Goal: Task Accomplishment & Management: Manage account settings

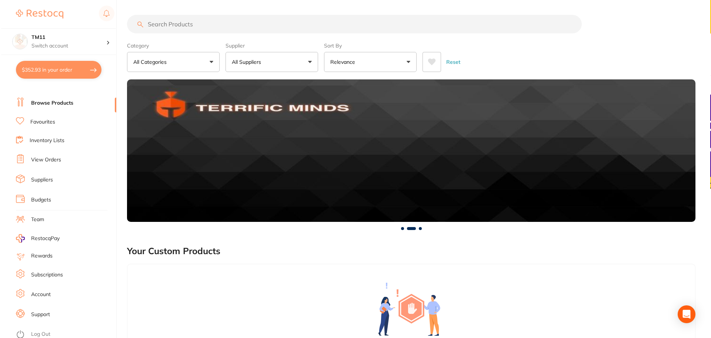
scroll to position [13, 0]
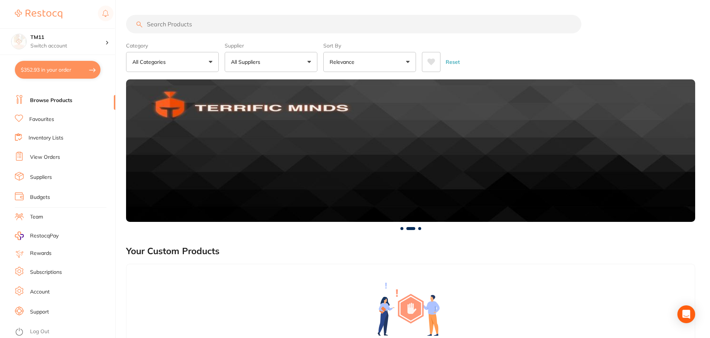
click at [48, 332] on link "Log Out" at bounding box center [39, 331] width 19 height 7
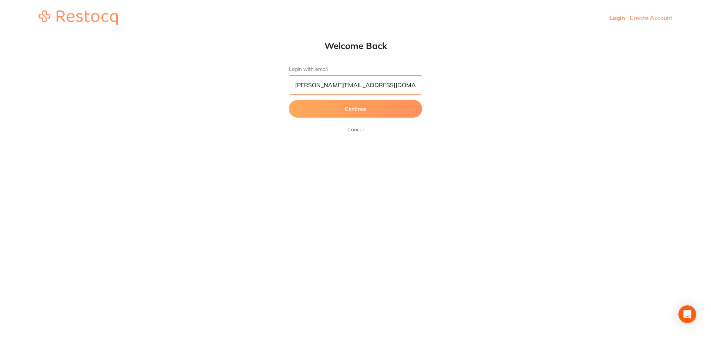
drag, startPoint x: 385, startPoint y: 83, endPoint x: 155, endPoint y: 86, distance: 229.7
click at [155, 86] on div "Welcome Back Login with email [PERSON_NAME][EMAIL_ADDRESS][DOMAIN_NAME] Continu…" at bounding box center [355, 87] width 711 height 94
click at [336, 79] on input "[PERSON_NAME]" at bounding box center [355, 84] width 133 height 19
click at [289, 100] on button "Continue" at bounding box center [355, 109] width 133 height 18
type input "[PERSON_NAME][EMAIL_ADDRESS][PERSON_NAME][DOMAIN_NAME]"
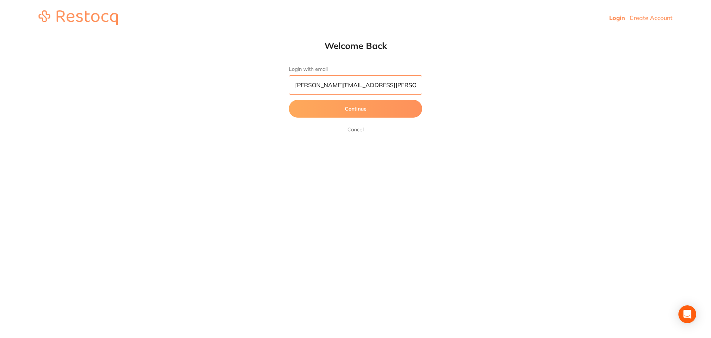
click at [289, 100] on button "Continue" at bounding box center [355, 109] width 133 height 18
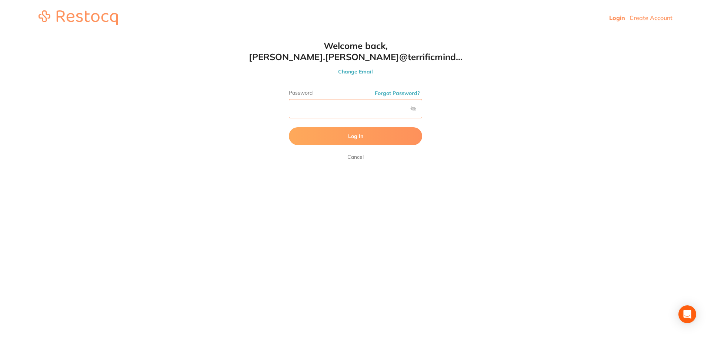
click at [289, 127] on button "Log In" at bounding box center [355, 136] width 133 height 18
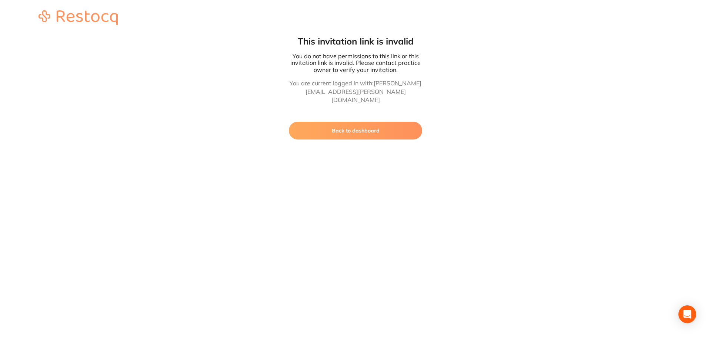
click at [353, 122] on button "Back to dashboard" at bounding box center [355, 131] width 133 height 18
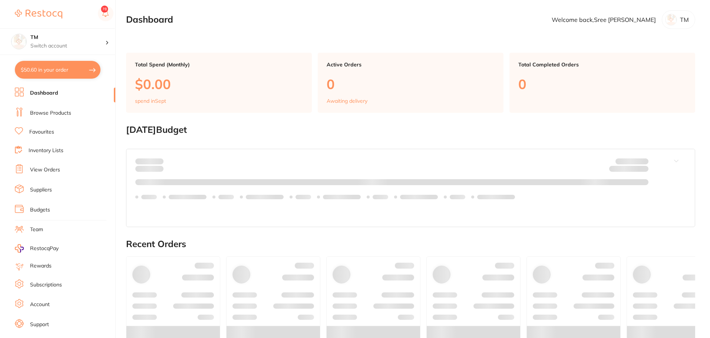
checkbox input "false"
